Goal: Navigation & Orientation: Find specific page/section

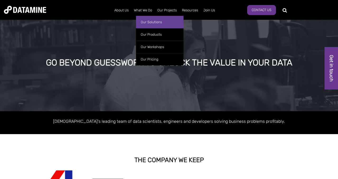
click at [150, 21] on link "Our Solutions" at bounding box center [160, 22] width 48 height 12
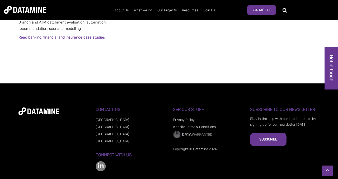
scroll to position [465, 0]
